Goal: Book appointment/travel/reservation

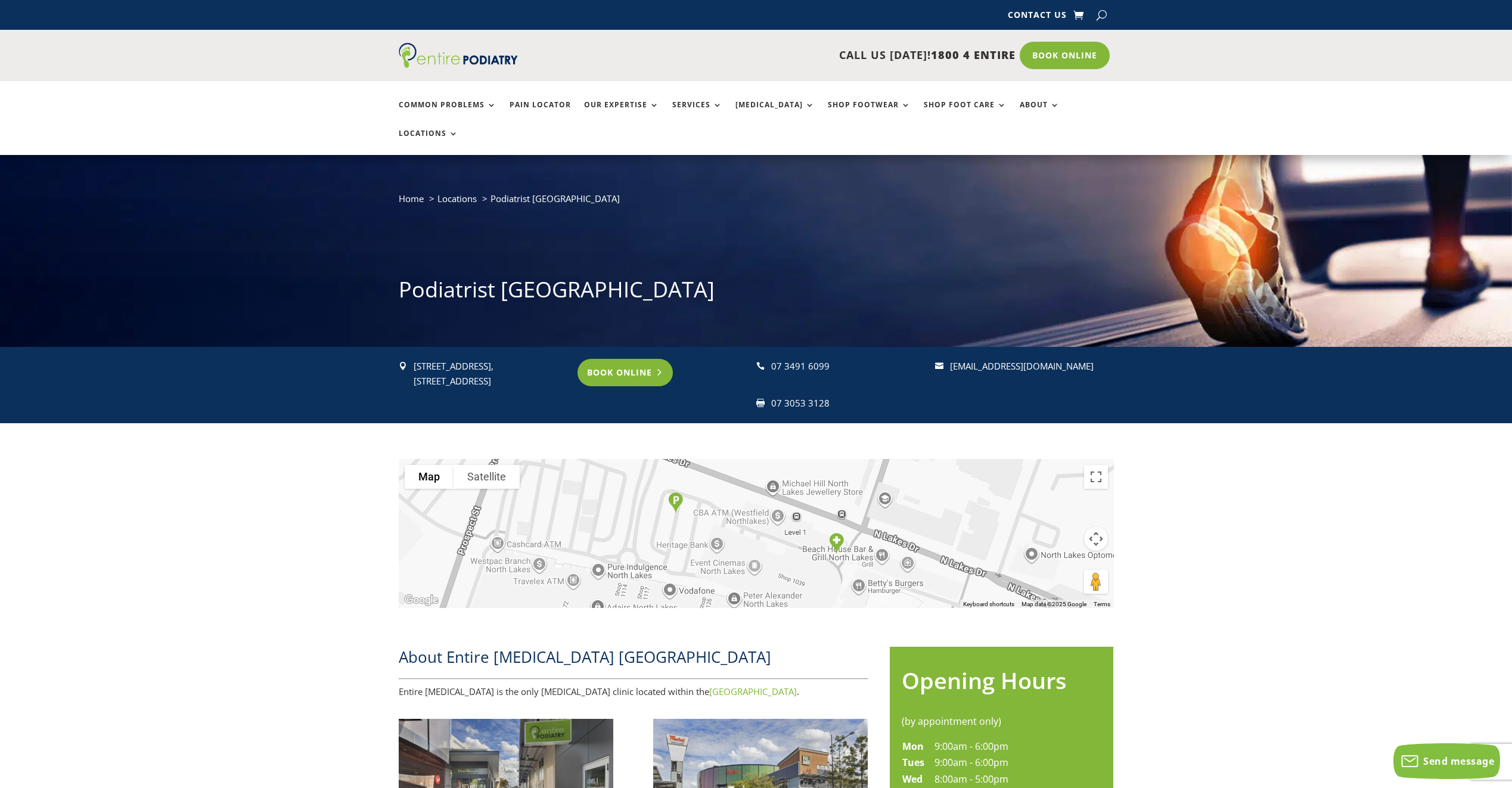
click at [613, 359] on link "Book Online" at bounding box center [625, 372] width 96 height 27
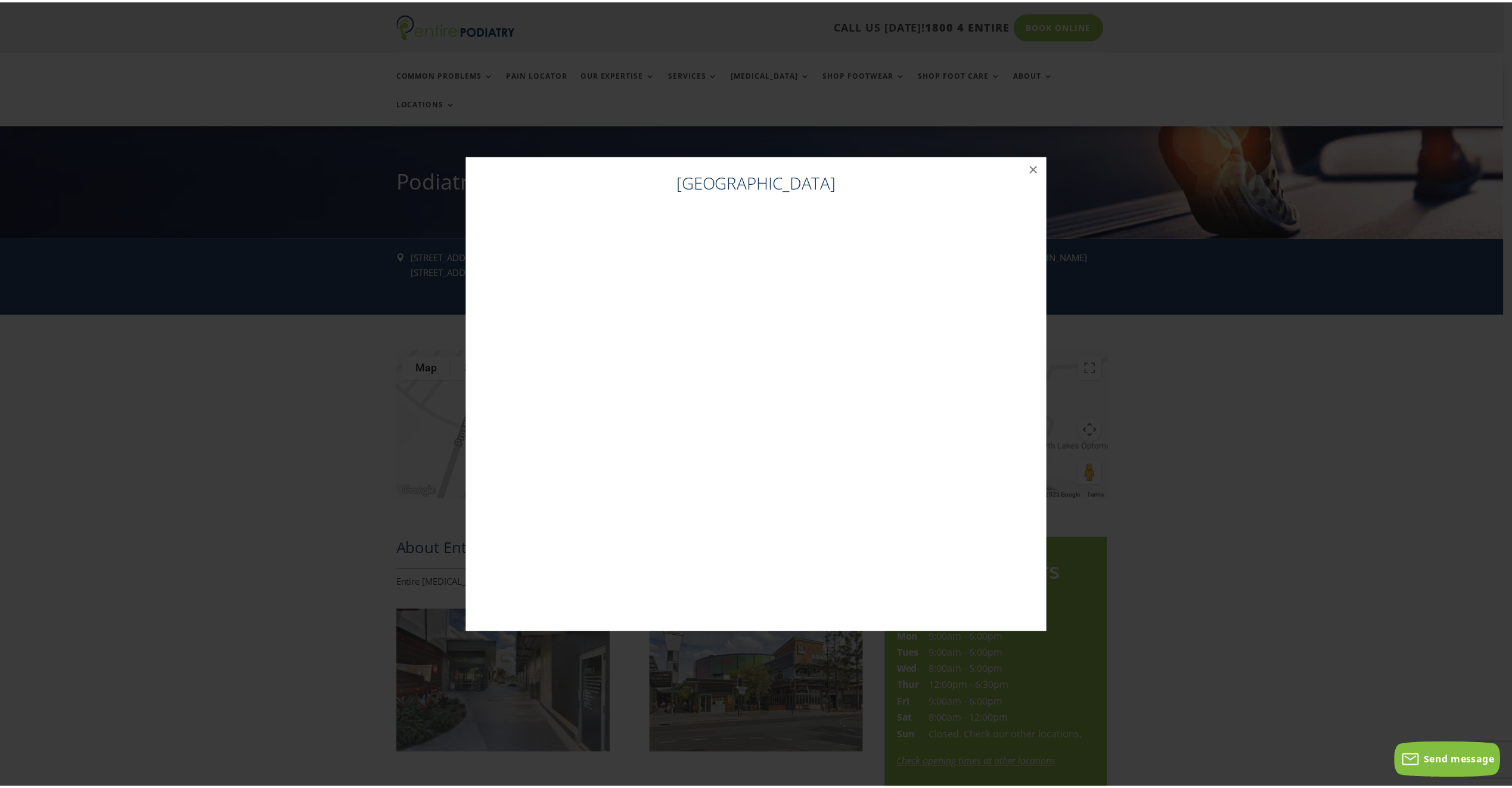
scroll to position [110, 0]
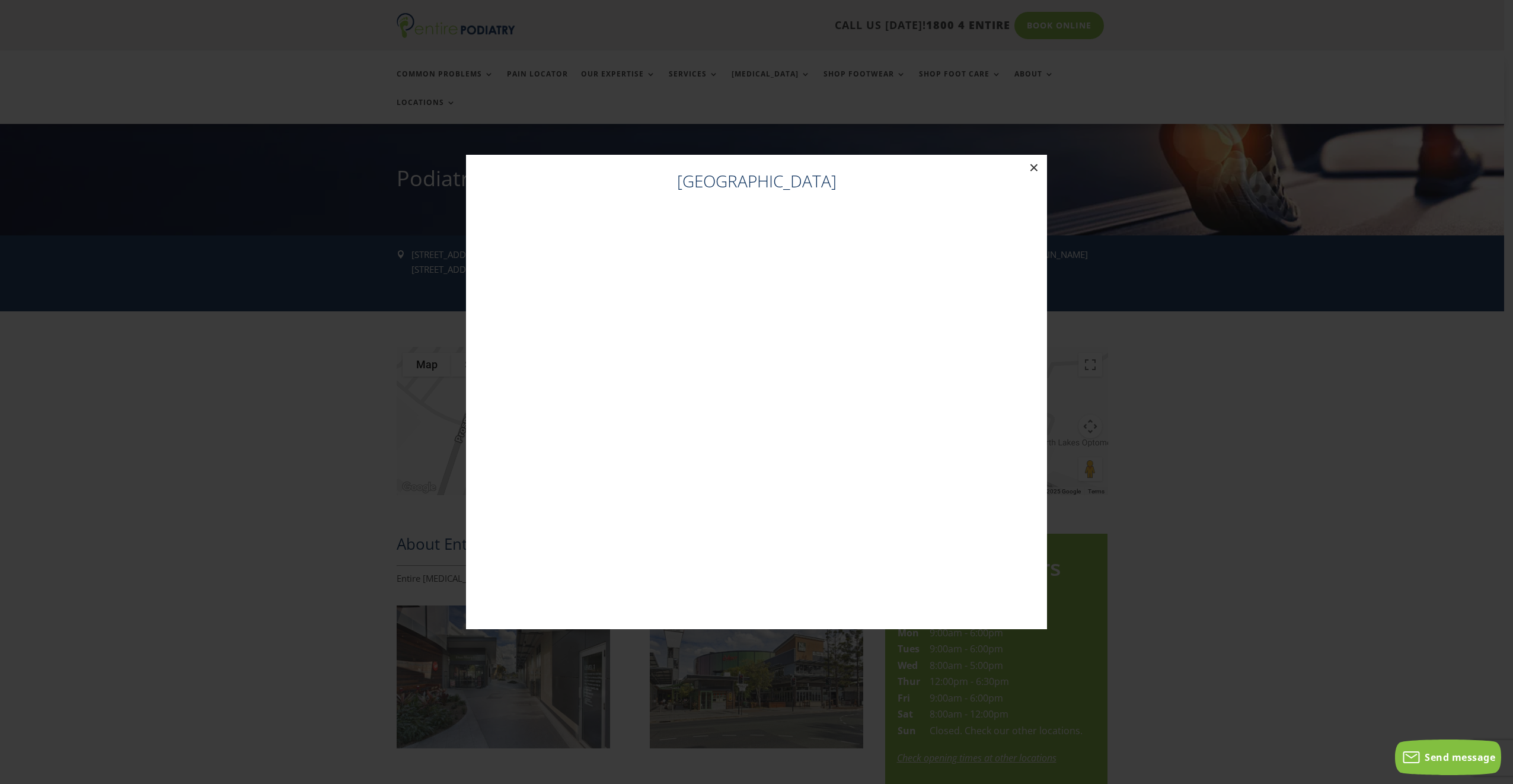
click at [1029, 163] on button "×" at bounding box center [1034, 168] width 26 height 26
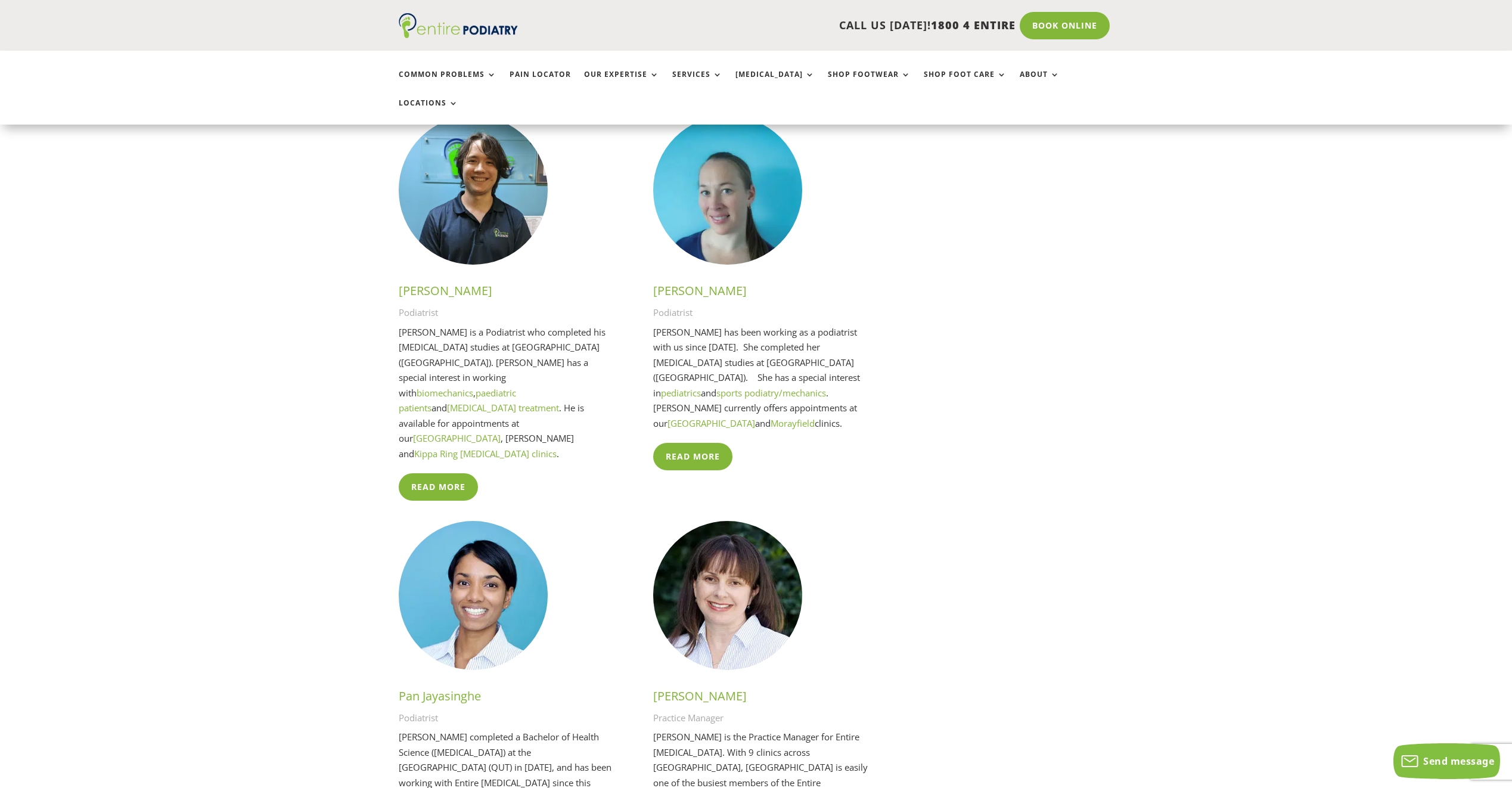
scroll to position [2398, 0]
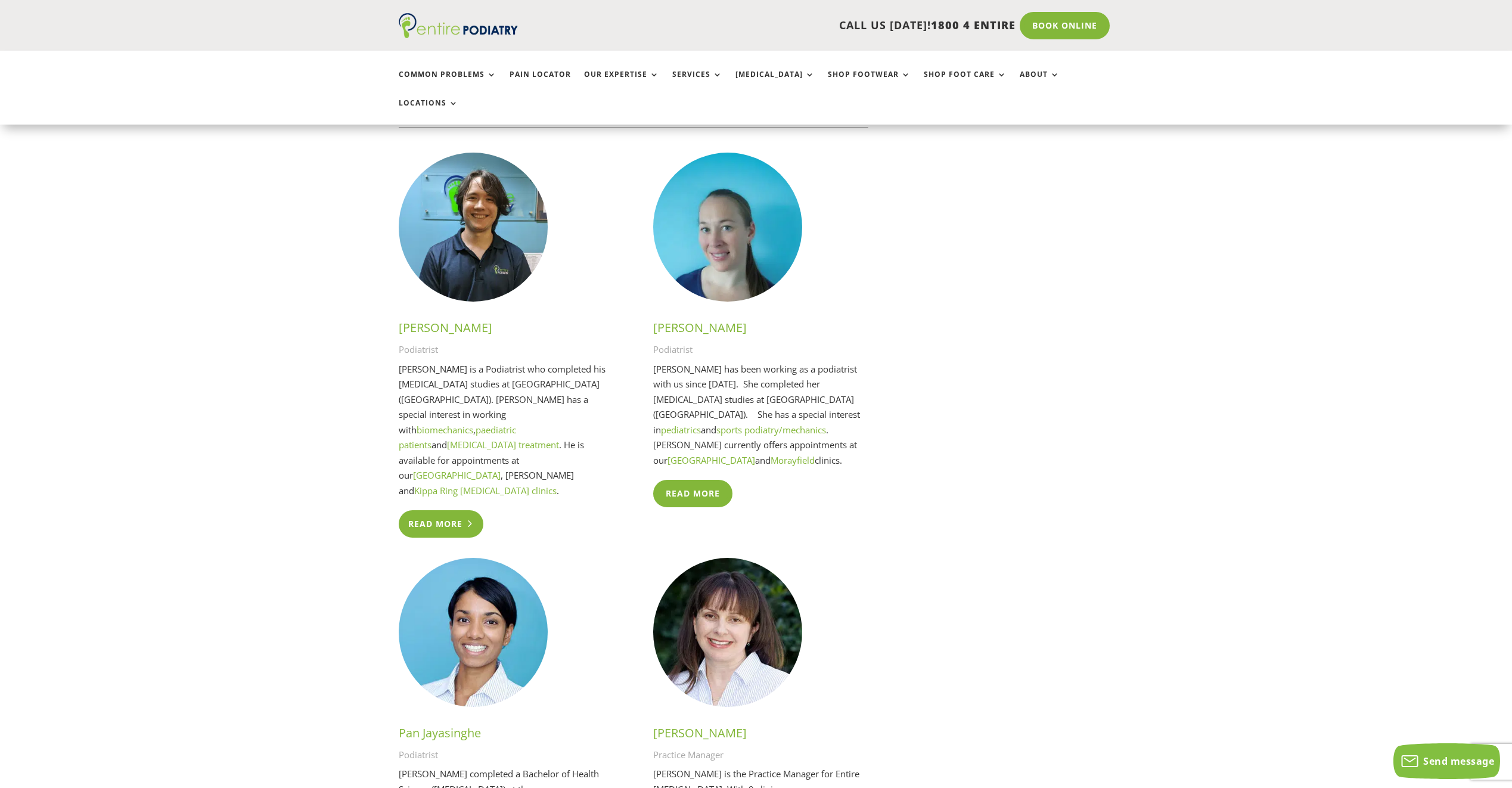
click at [455, 510] on link "Read more" at bounding box center [441, 523] width 86 height 27
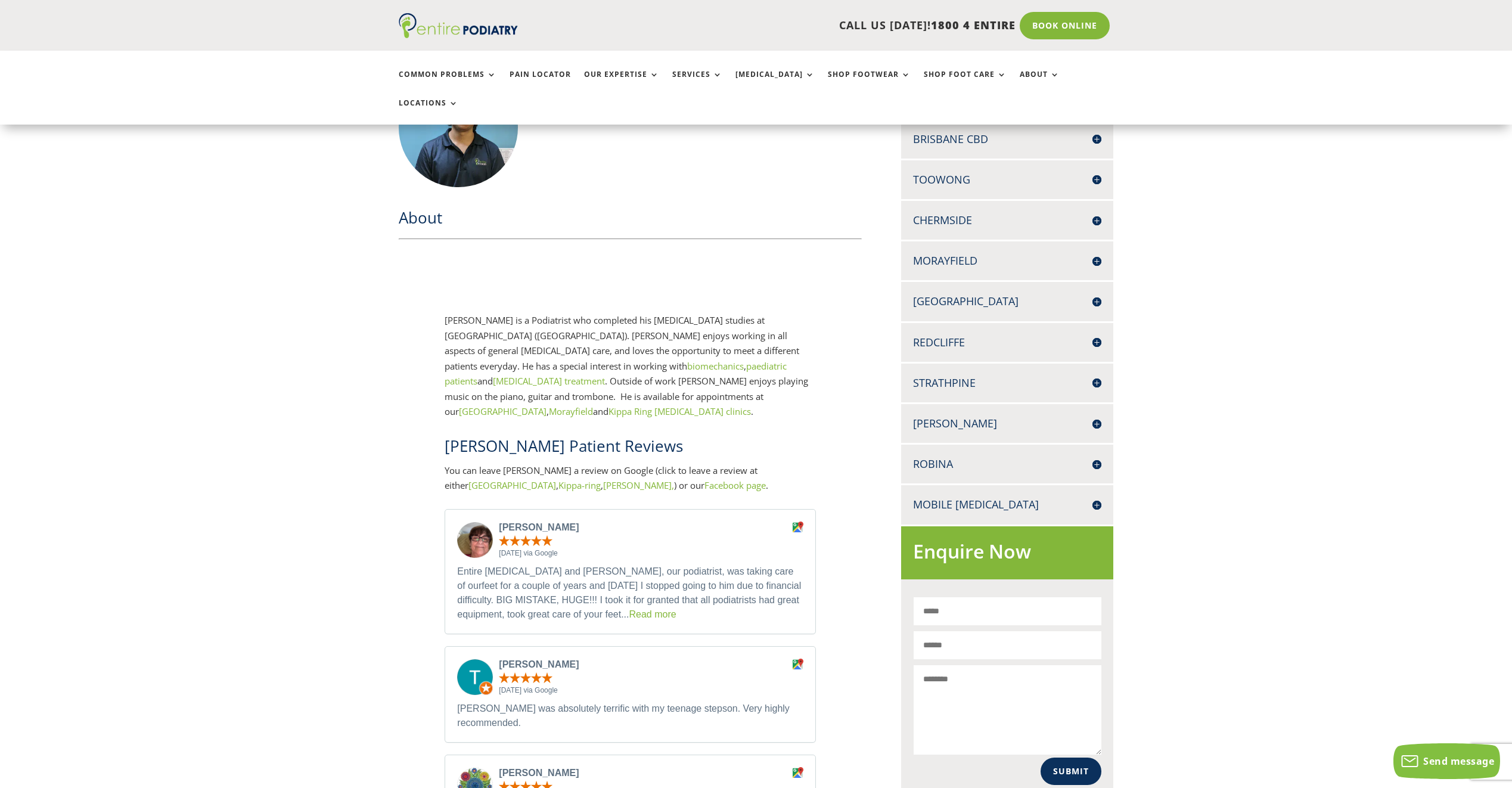
scroll to position [333, 0]
click at [628, 607] on link "Read more" at bounding box center [652, 612] width 47 height 10
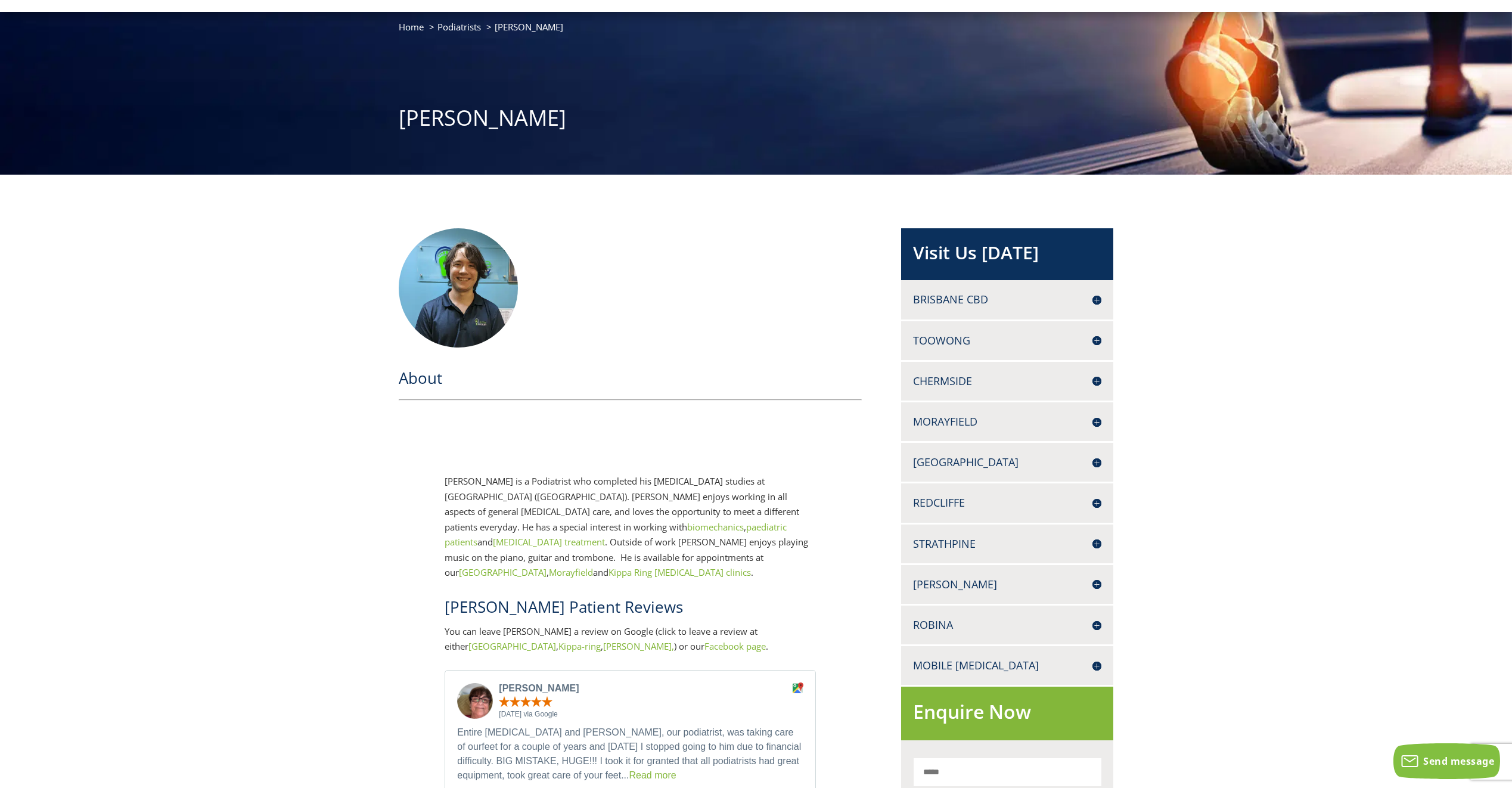
scroll to position [0, 0]
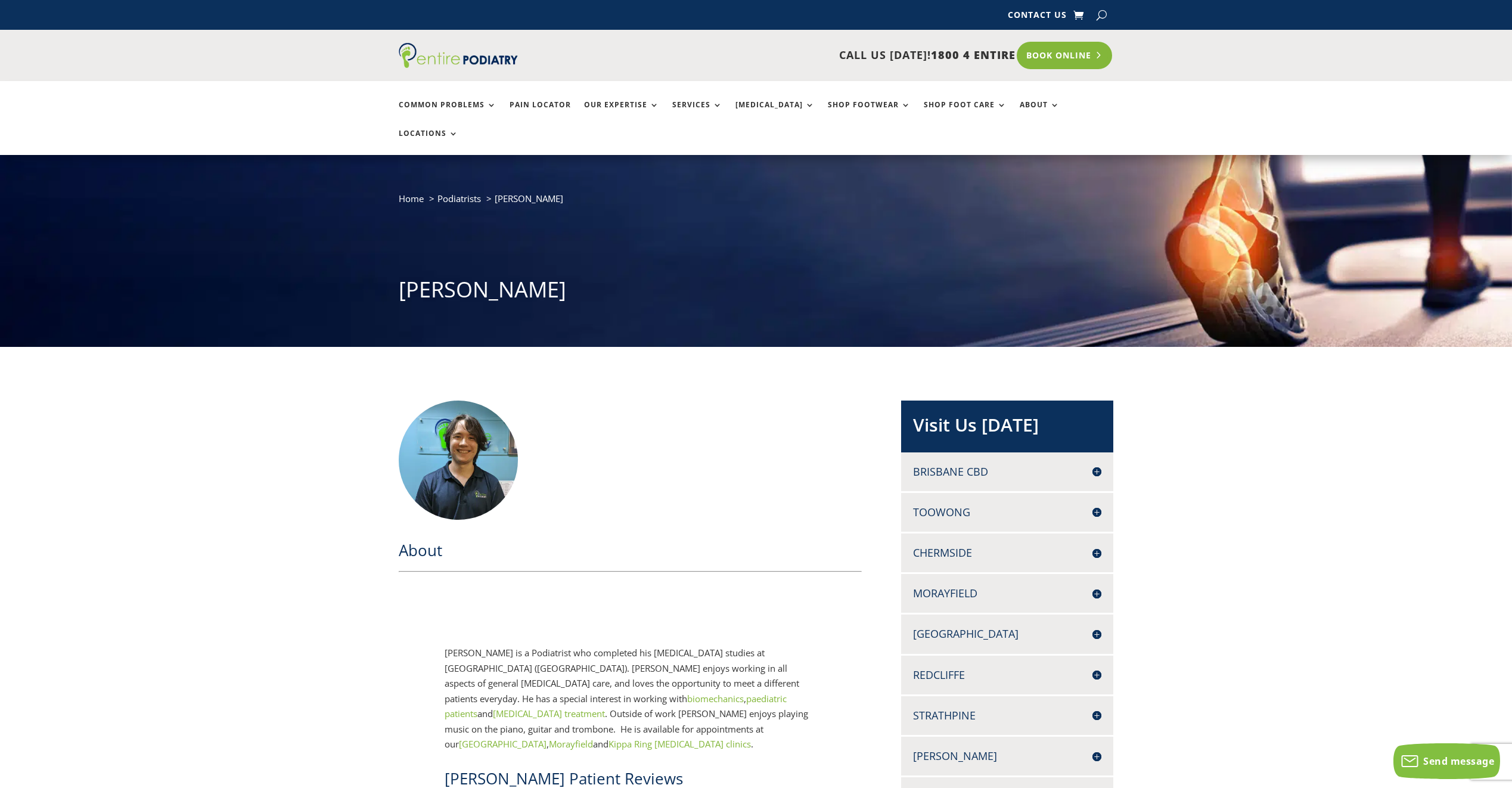
click at [1071, 53] on link "Book Online" at bounding box center [1065, 55] width 96 height 27
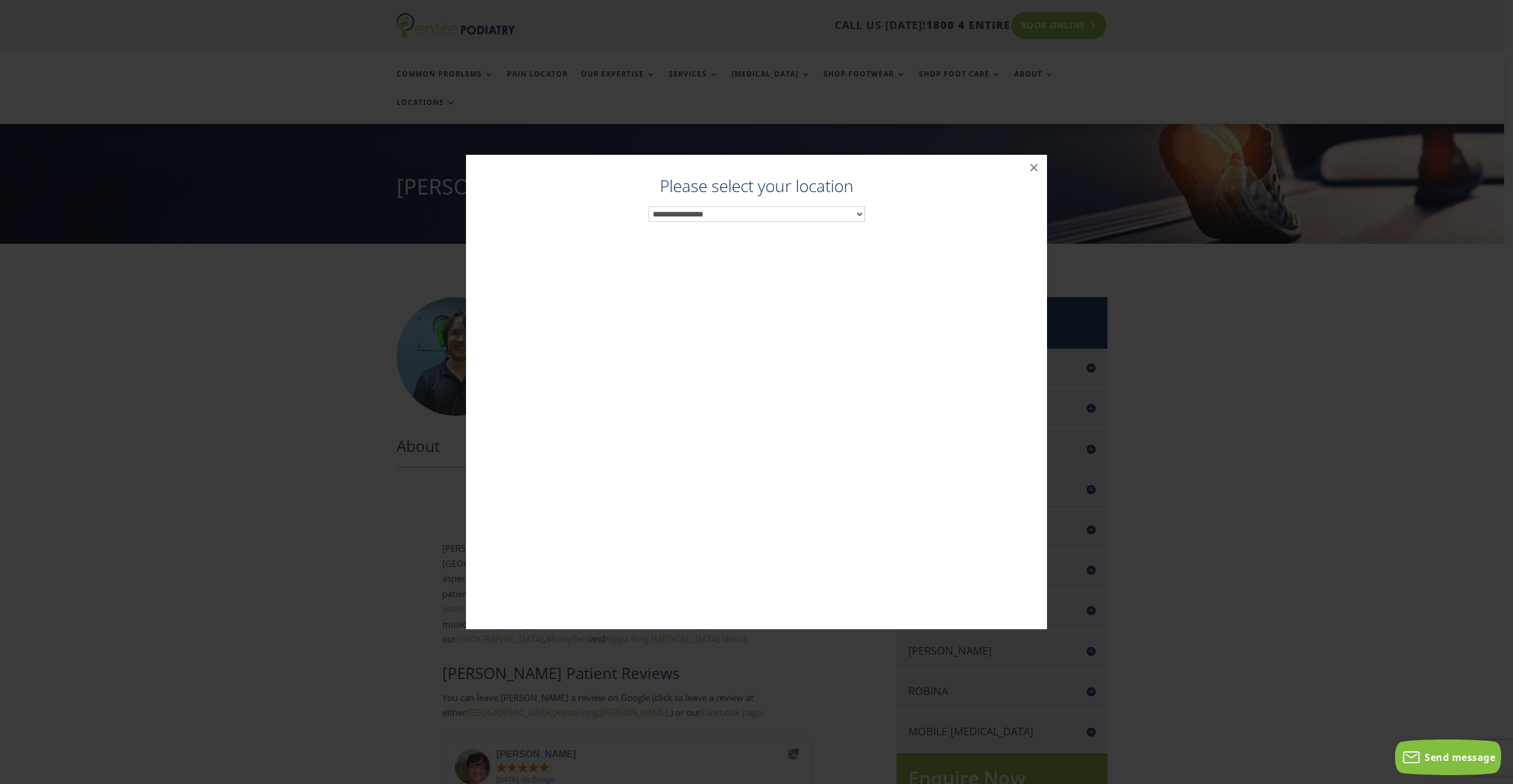
scroll to position [110, 0]
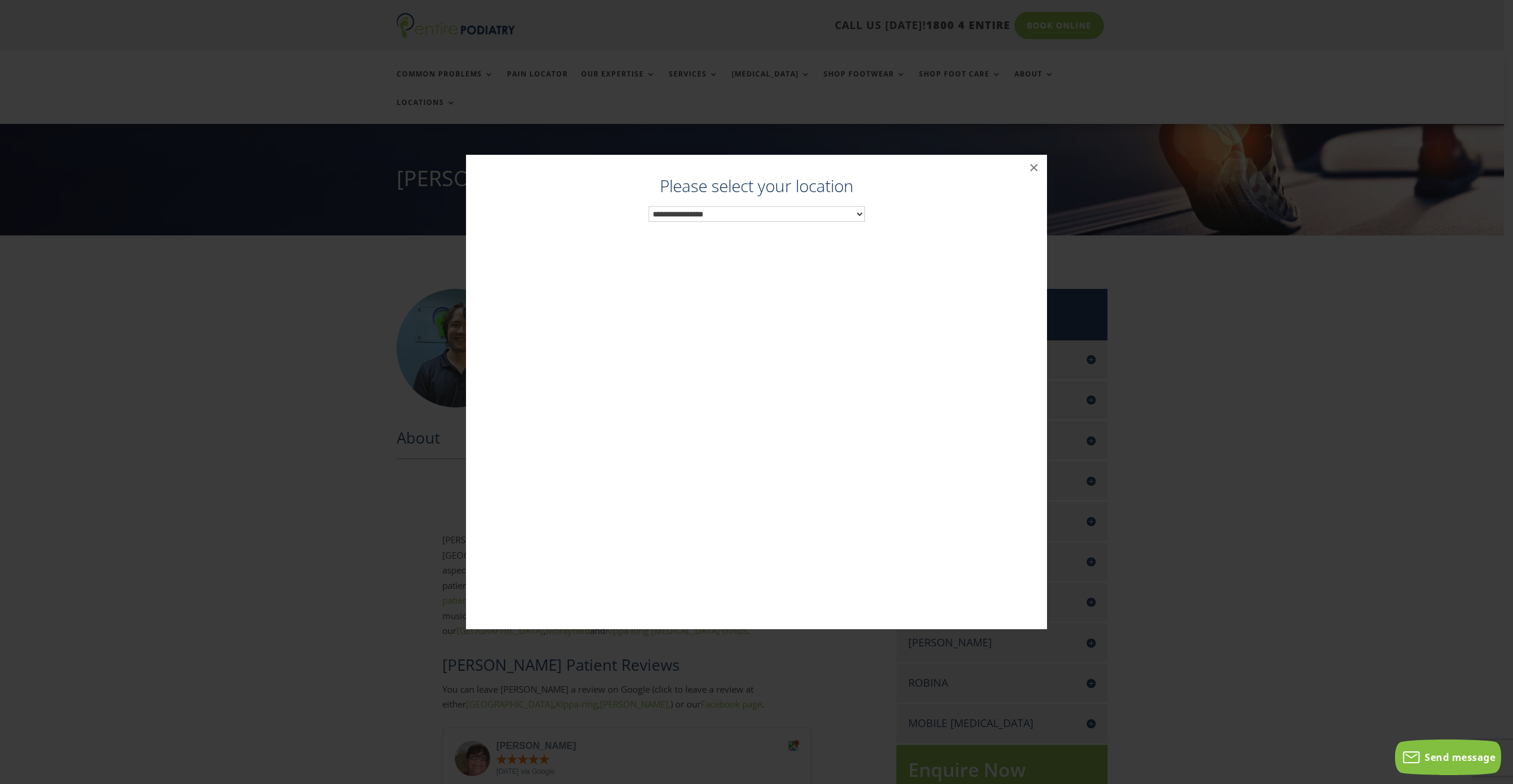
click at [847, 213] on select "**********" at bounding box center [757, 213] width 216 height 15
